Goal: Information Seeking & Learning: Check status

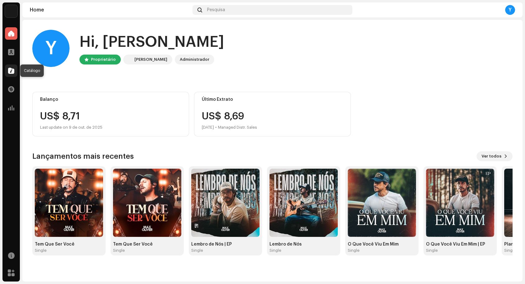
click at [10, 72] on span at bounding box center [11, 70] width 6 height 5
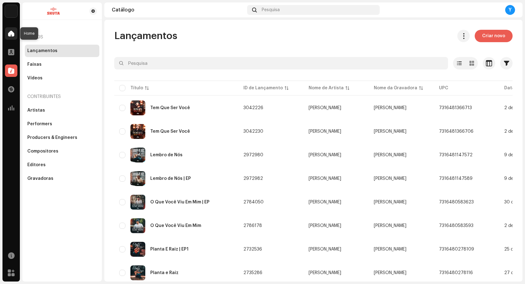
click at [10, 33] on span at bounding box center [11, 33] width 6 height 5
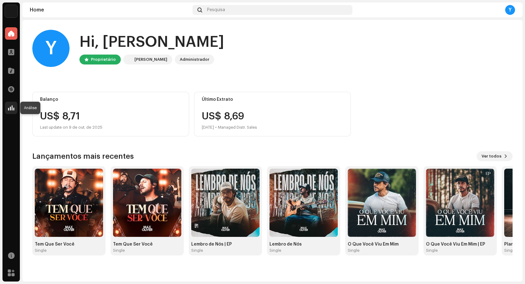
click at [12, 109] on span at bounding box center [11, 108] width 6 height 5
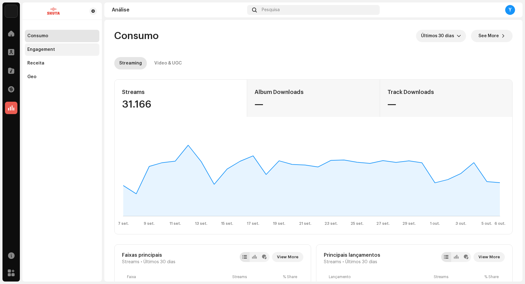
click at [45, 47] on div "Engagement" at bounding box center [62, 49] width 74 height 12
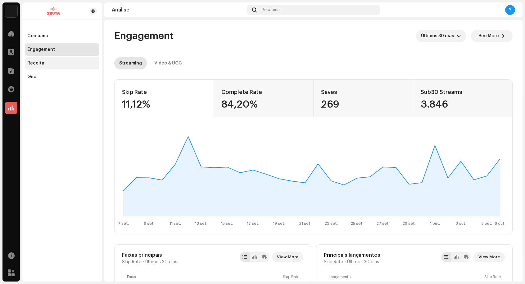
click at [40, 62] on div "Receita" at bounding box center [35, 63] width 17 height 5
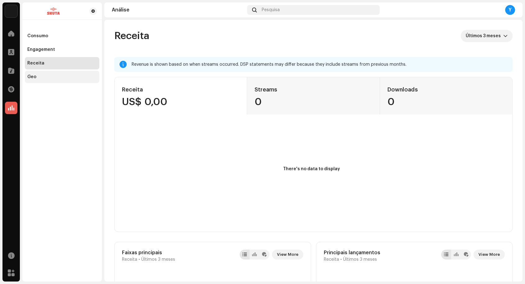
click at [32, 76] on div "Geo" at bounding box center [31, 76] width 9 height 5
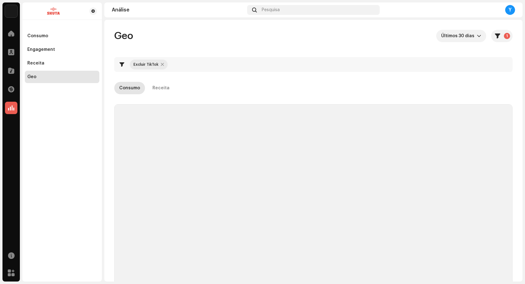
checkbox input "true"
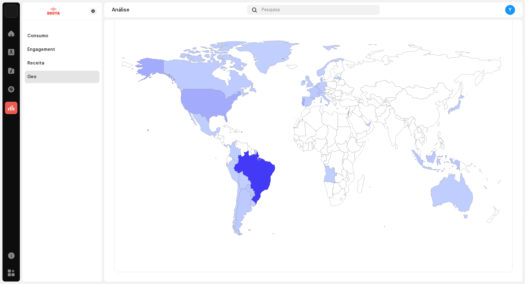
scroll to position [122, 0]
click at [109, 128] on div "Geo Últimos 30 [PERSON_NAME] 1 Excluir TikTok Consumo Receita Filtros Excluir T…" at bounding box center [313, 90] width 418 height 384
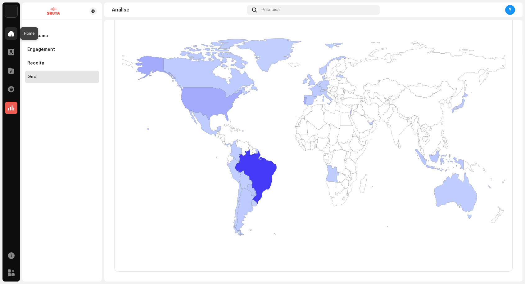
click at [12, 32] on span at bounding box center [11, 33] width 6 height 5
